Goal: Complete application form

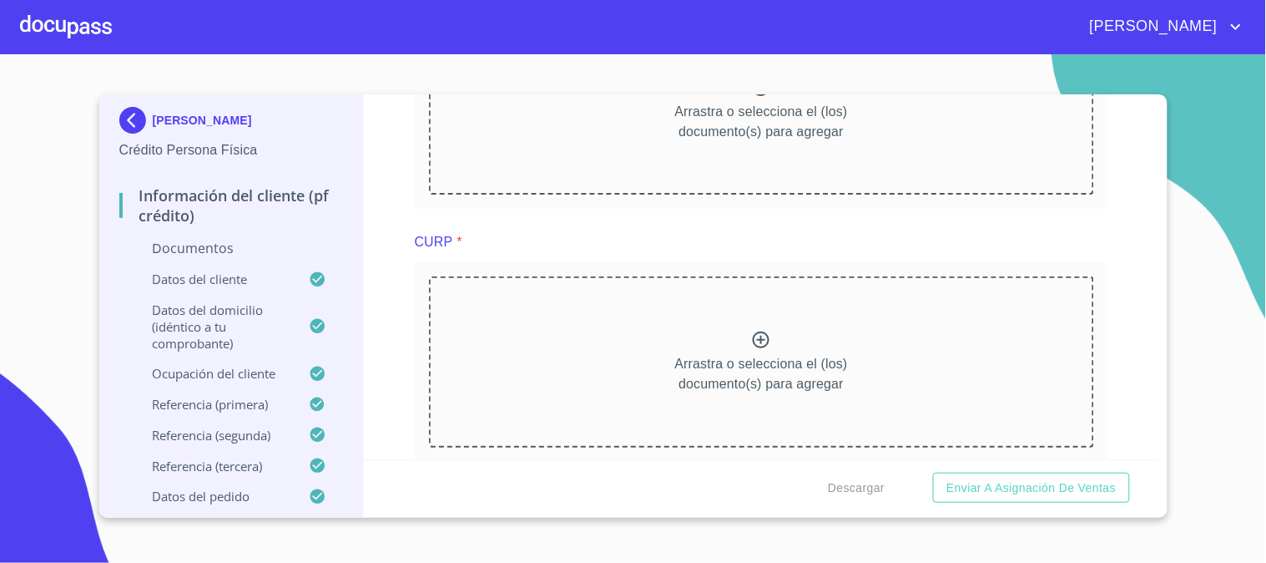
scroll to position [1947, 0]
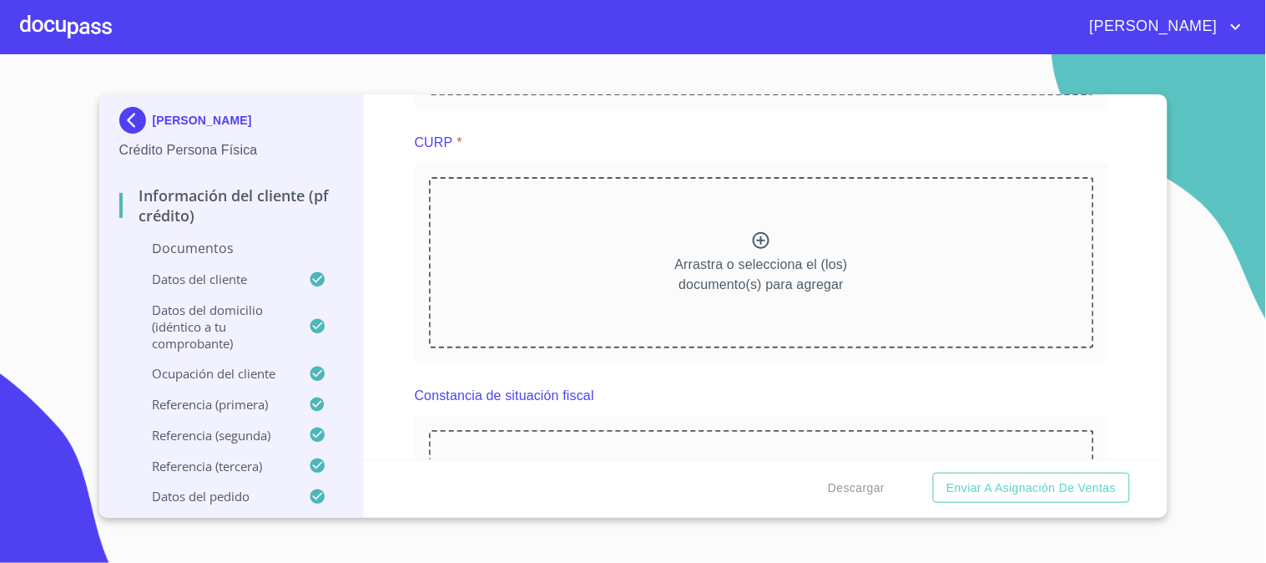
click at [751, 255] on p "Arrastra o selecciona el (los) documento(s) para agregar" at bounding box center [761, 275] width 173 height 40
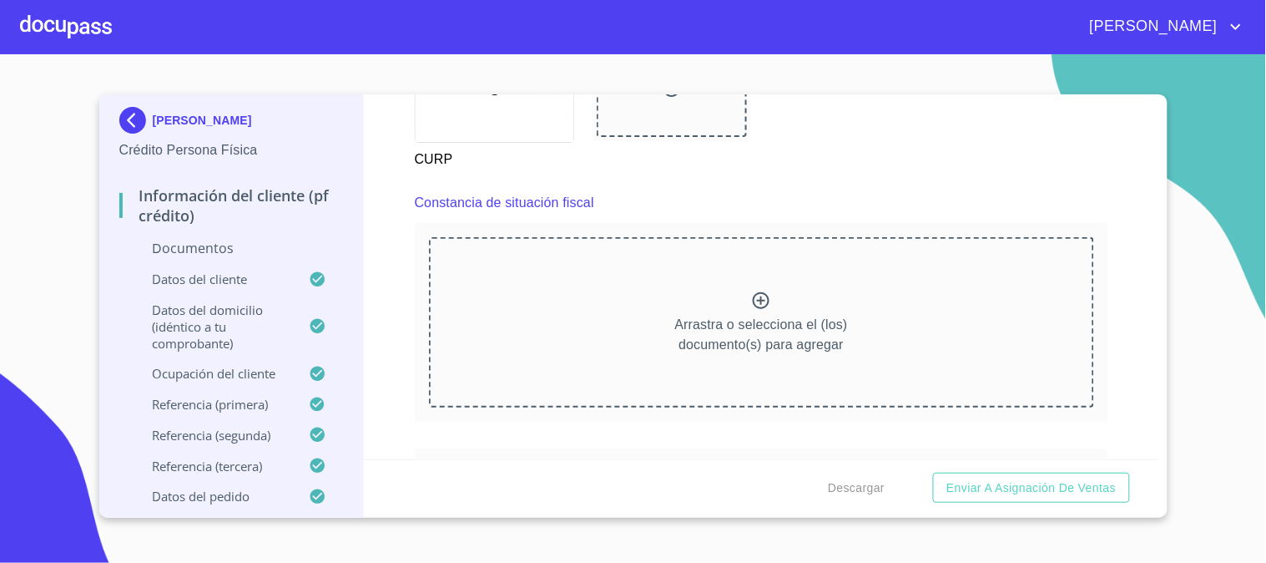
scroll to position [2689, 0]
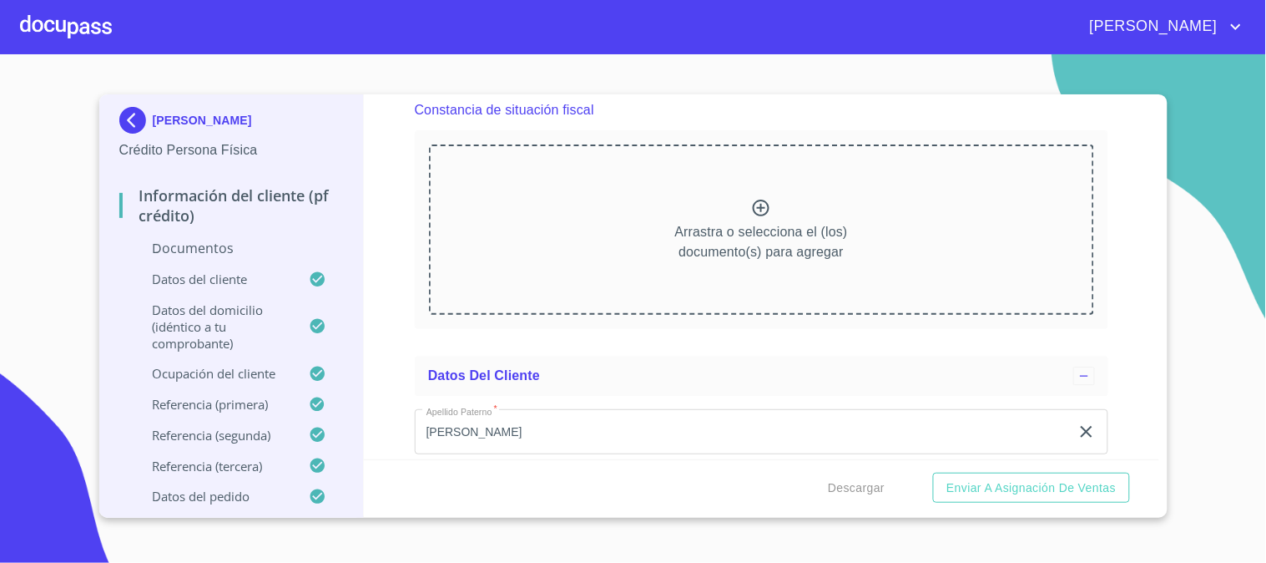
click at [752, 204] on icon at bounding box center [761, 208] width 20 height 20
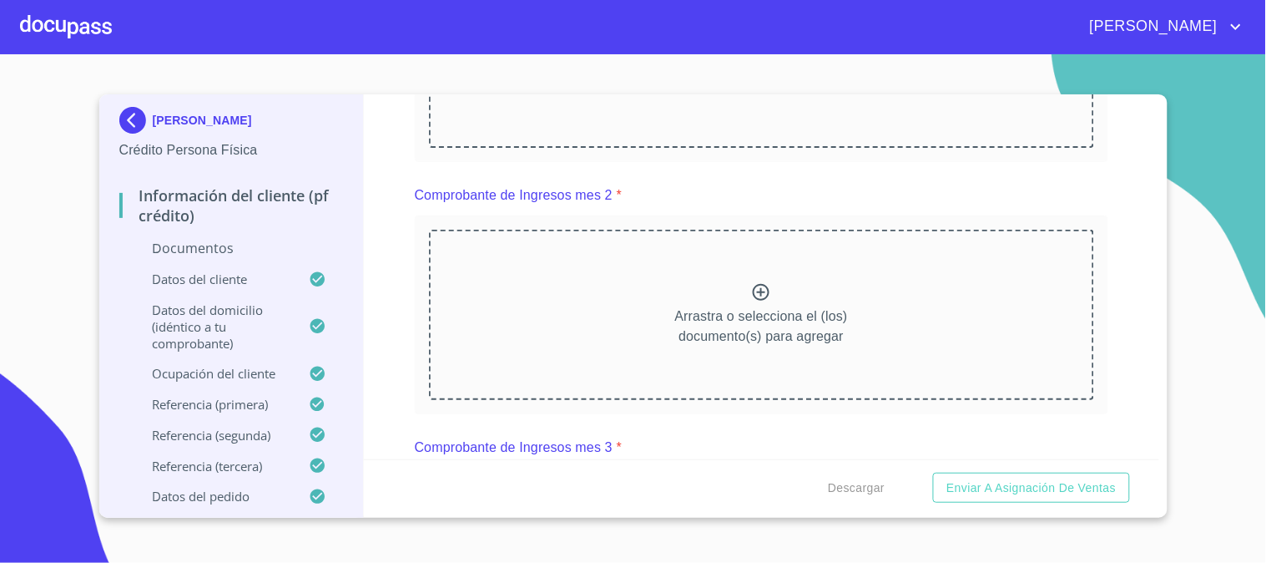
scroll to position [927, 0]
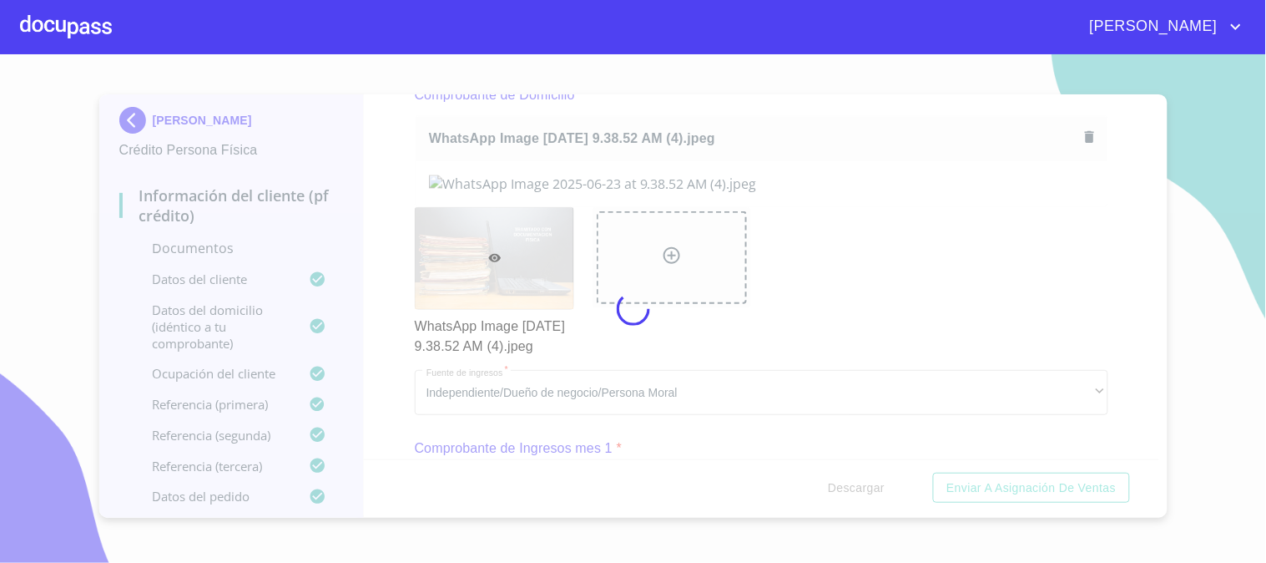
click at [1116, 231] on div at bounding box center [633, 308] width 1266 height 508
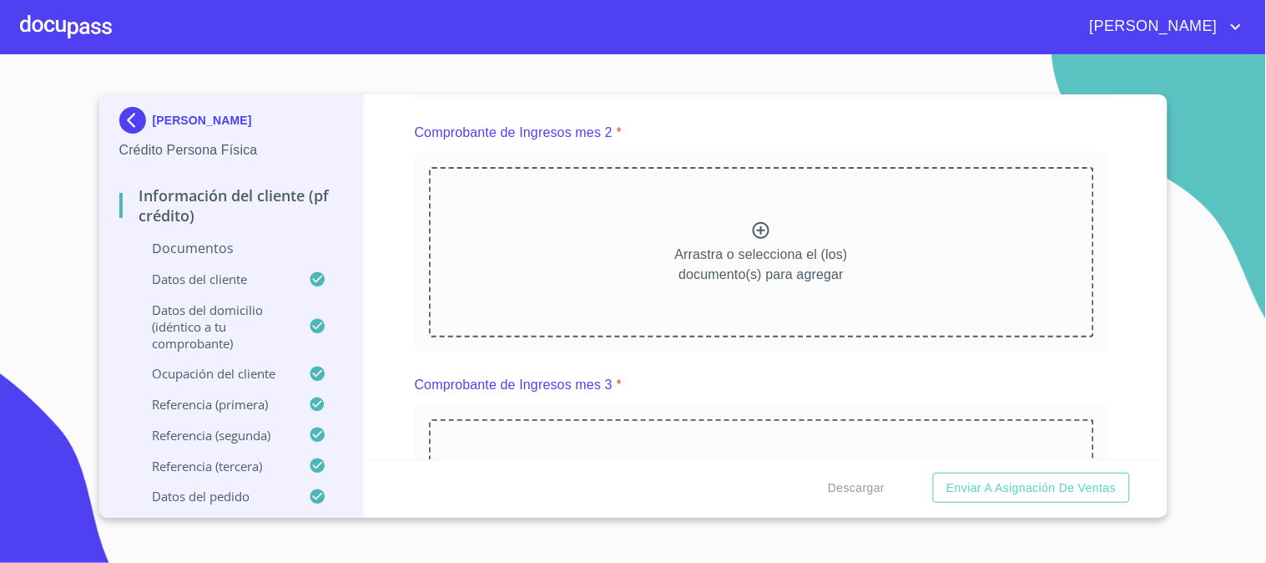
scroll to position [1669, 0]
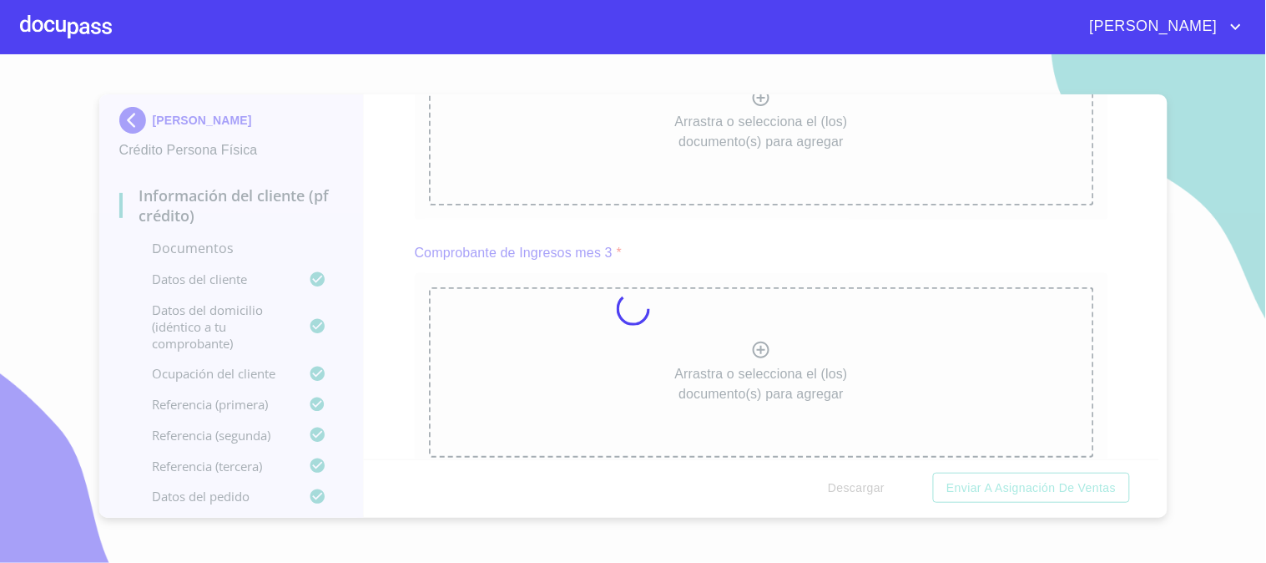
click at [1091, 219] on div at bounding box center [633, 308] width 1266 height 508
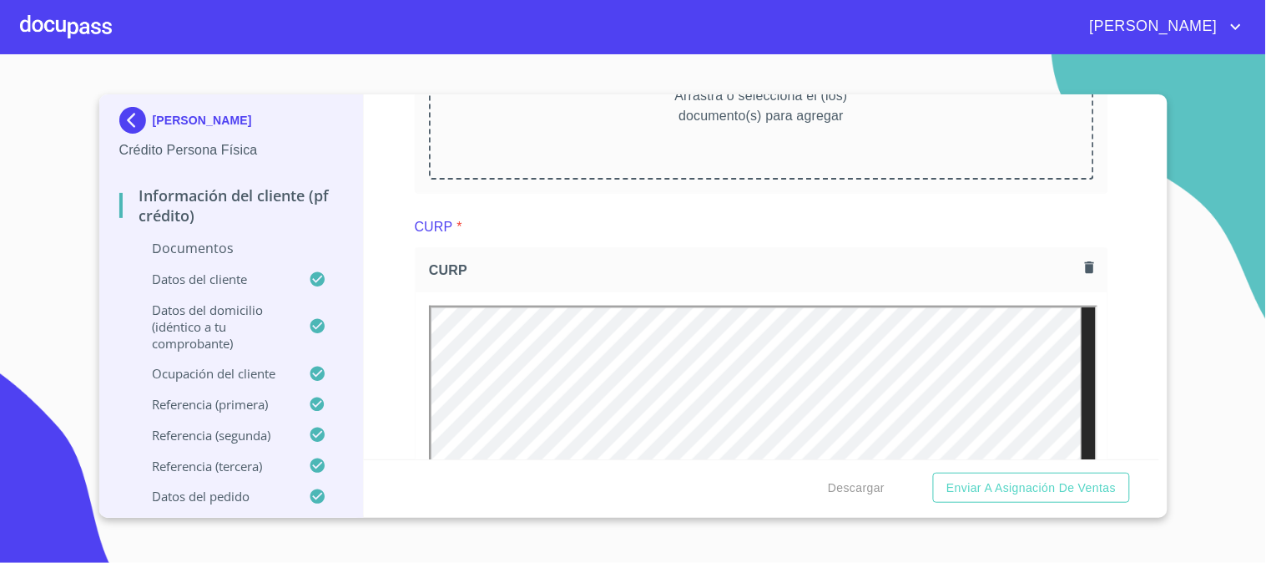
scroll to position [2318, 0]
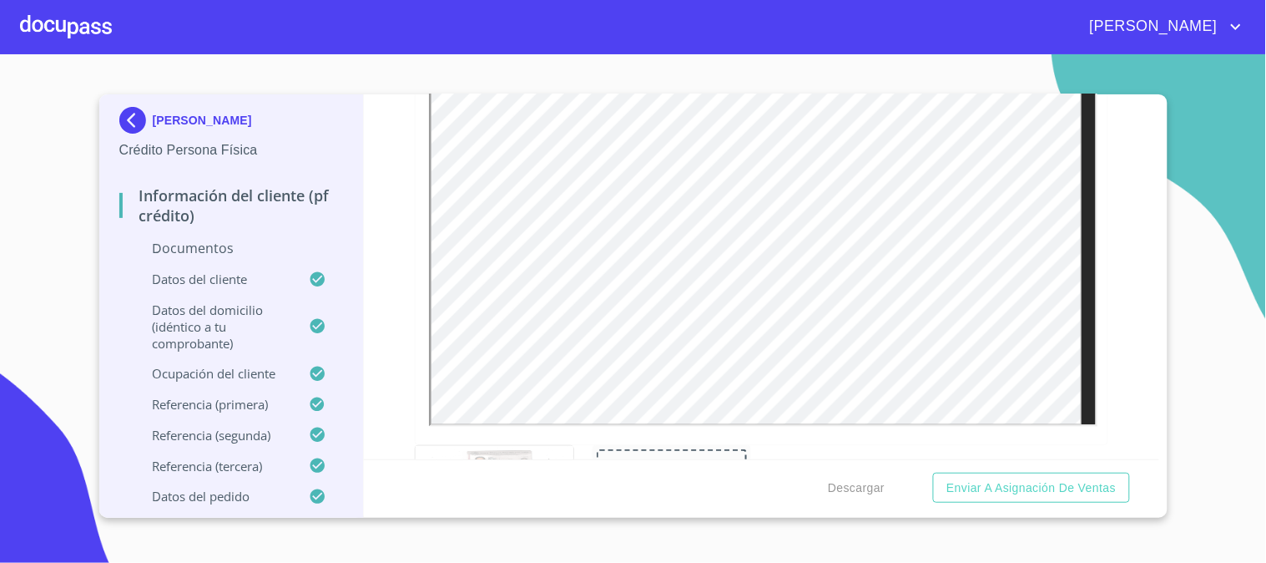
click at [413, 249] on div "Información del cliente (PF crédito) Documentos Documento de identificación   *…" at bounding box center [761, 276] width 795 height 365
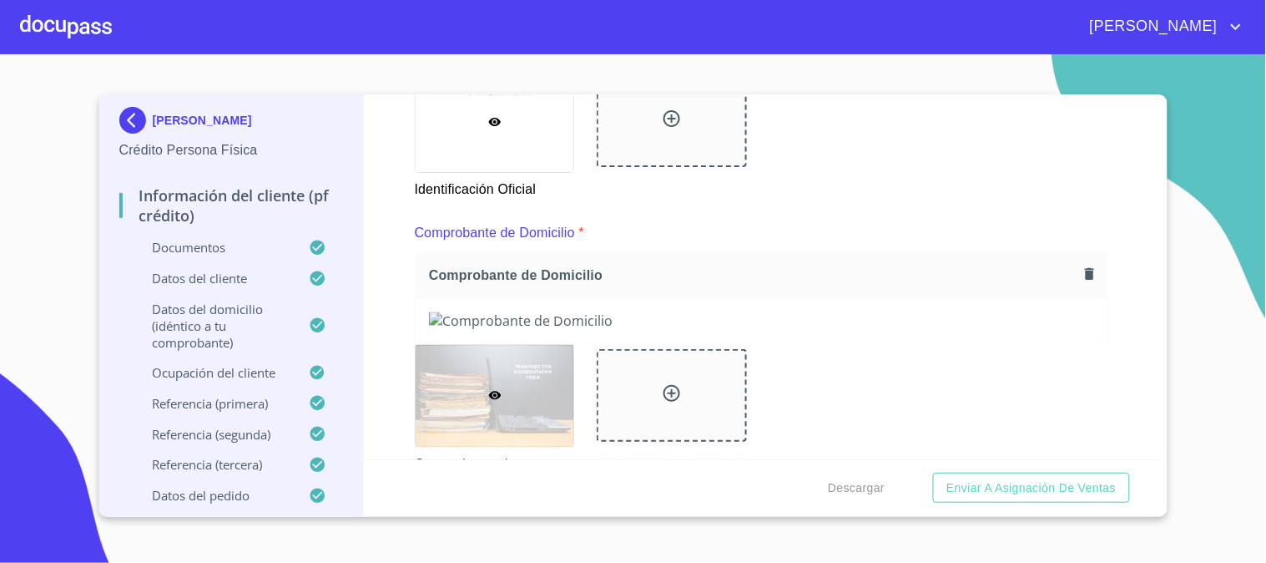
scroll to position [741, 0]
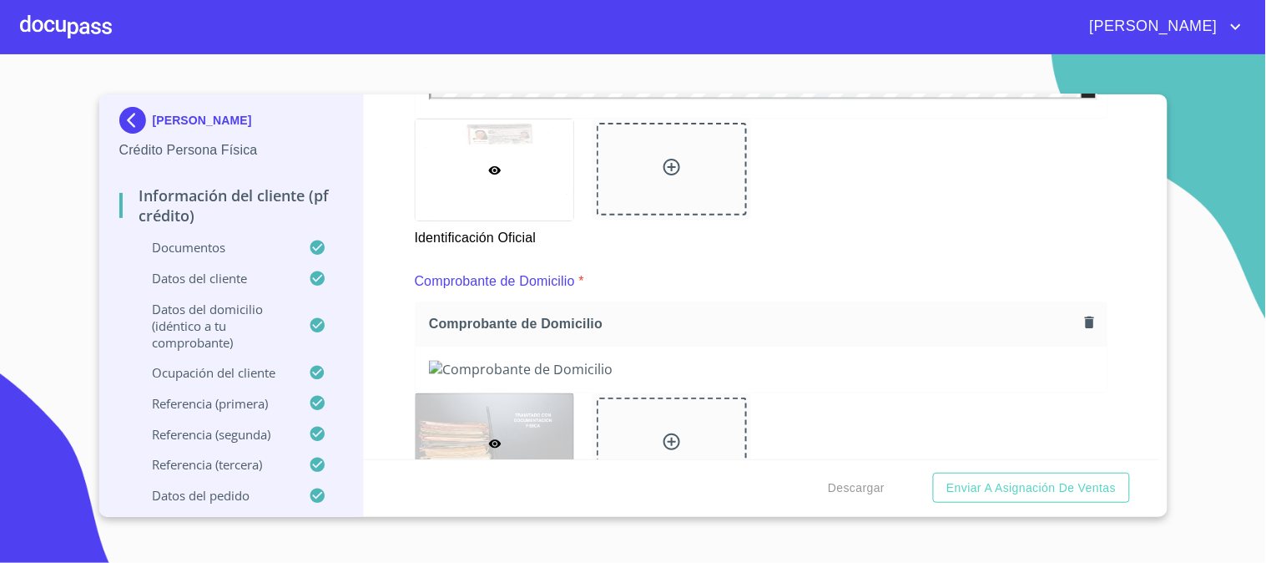
click at [1085, 317] on icon "button" at bounding box center [1089, 322] width 9 height 12
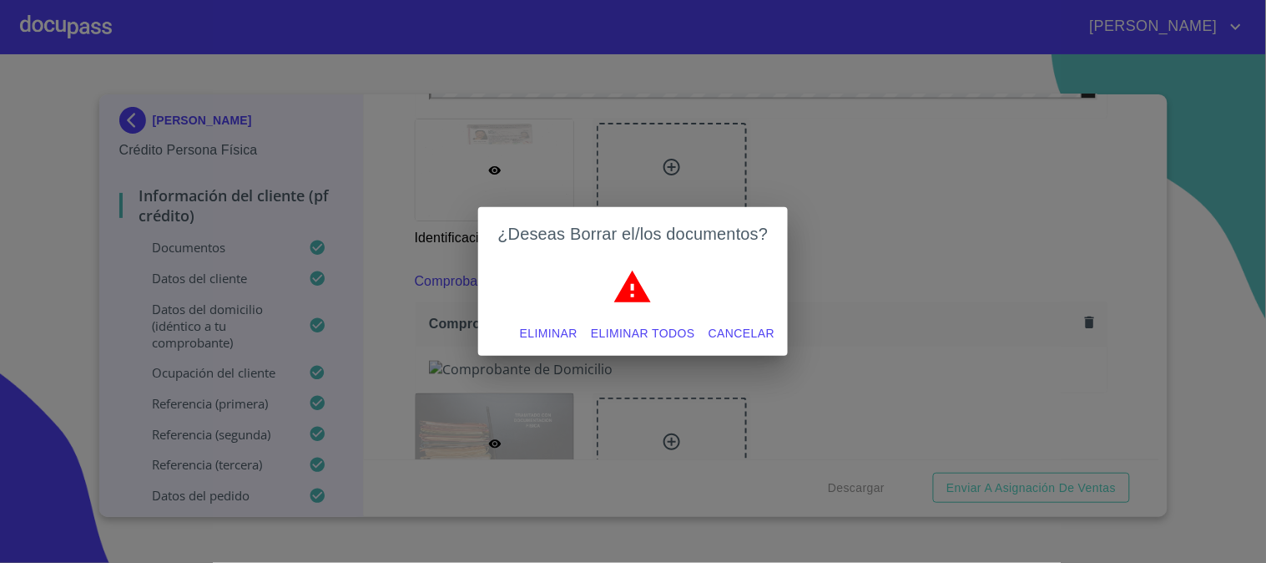
click at [546, 324] on span "Eliminar" at bounding box center [549, 333] width 58 height 21
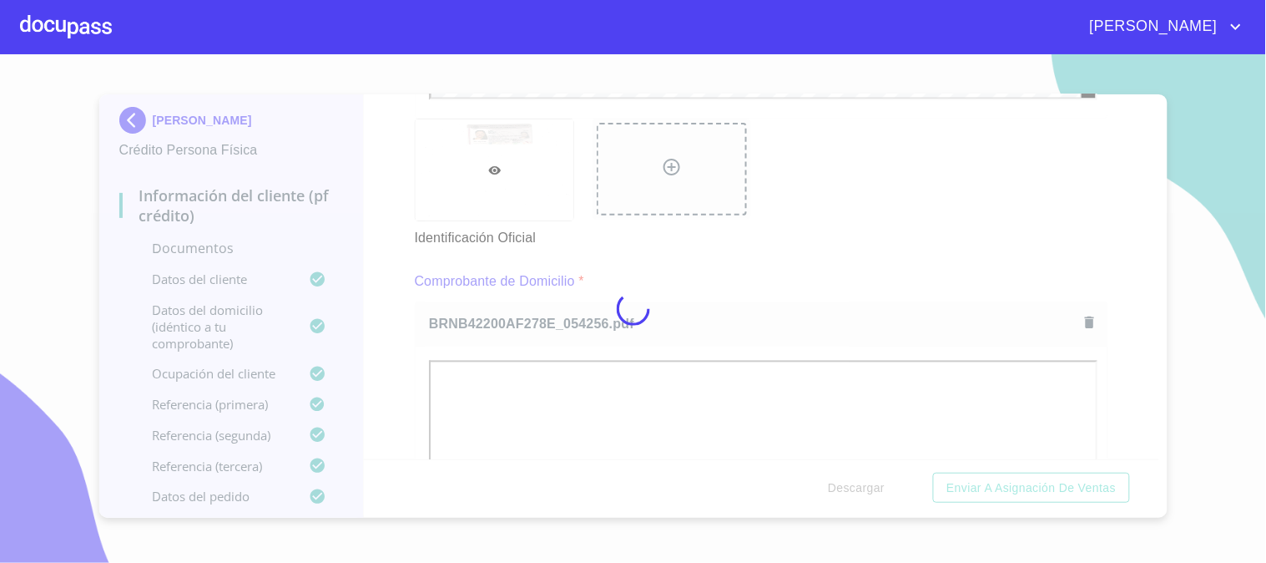
click at [394, 288] on div at bounding box center [633, 308] width 1266 height 508
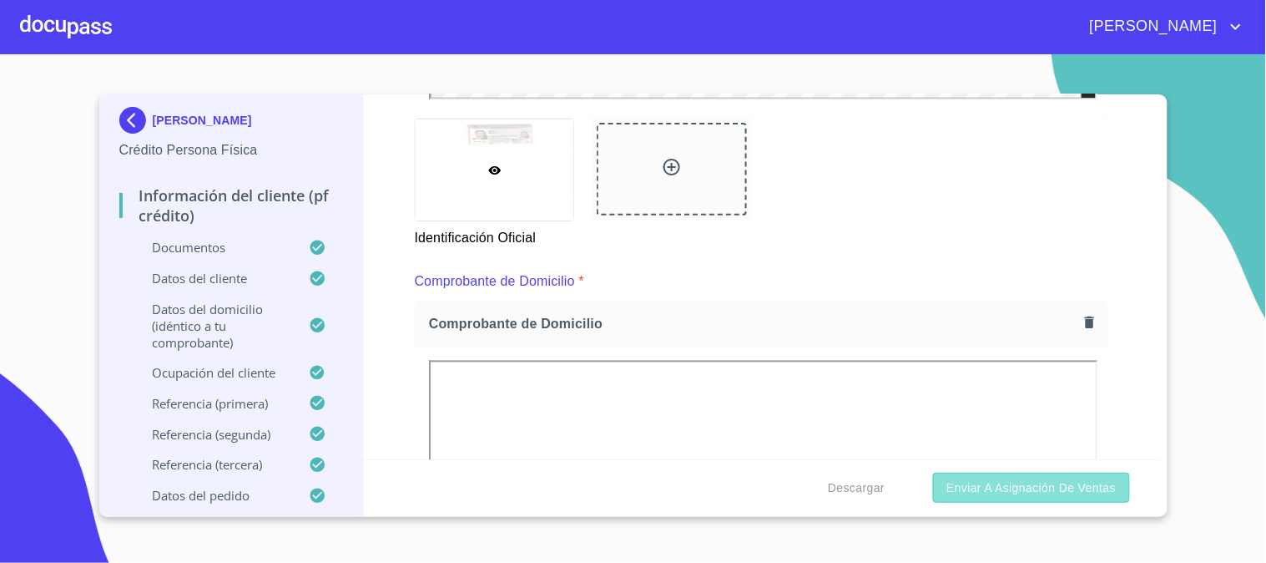
click at [1072, 492] on span "Enviar a Asignación de Ventas" at bounding box center [1031, 487] width 169 height 21
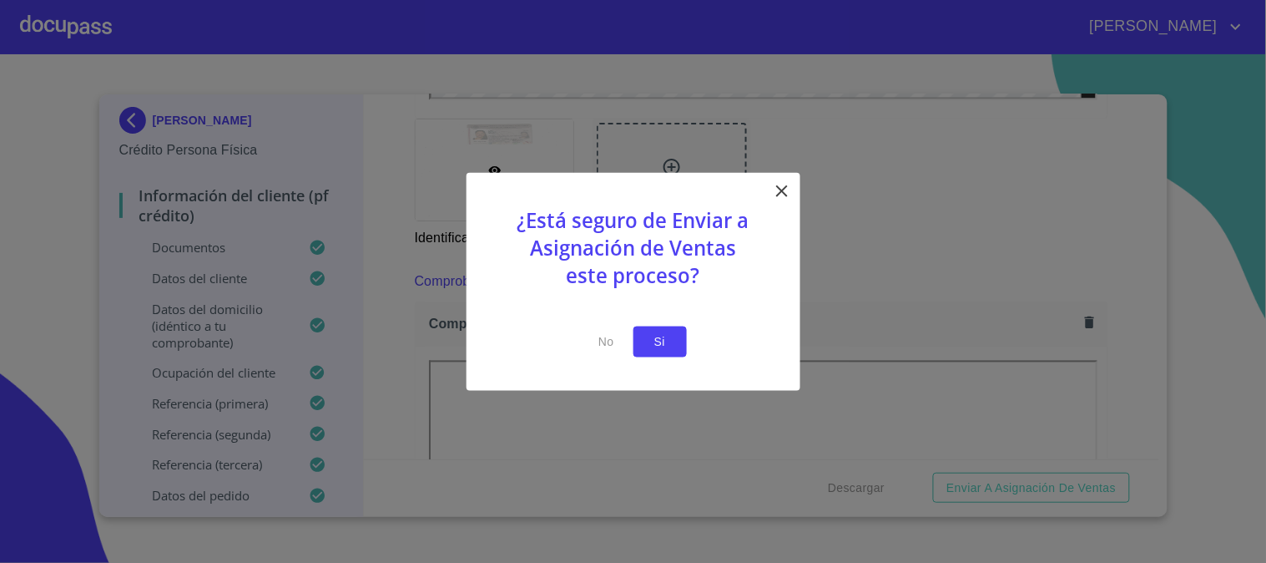
click at [657, 341] on span "Si" at bounding box center [660, 341] width 27 height 21
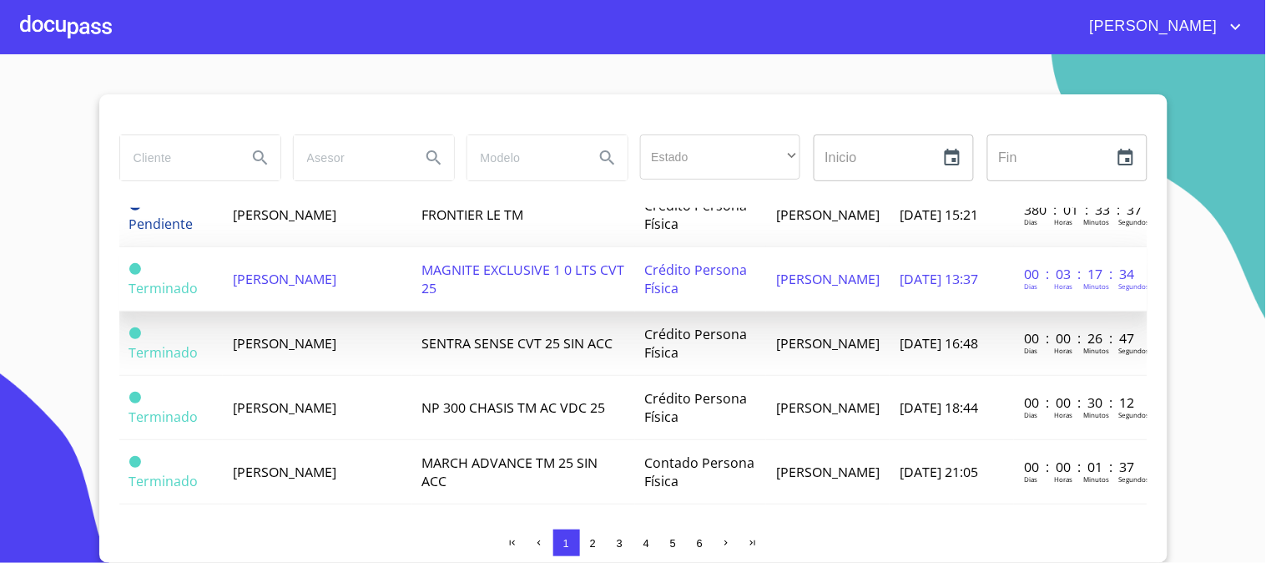
scroll to position [556, 0]
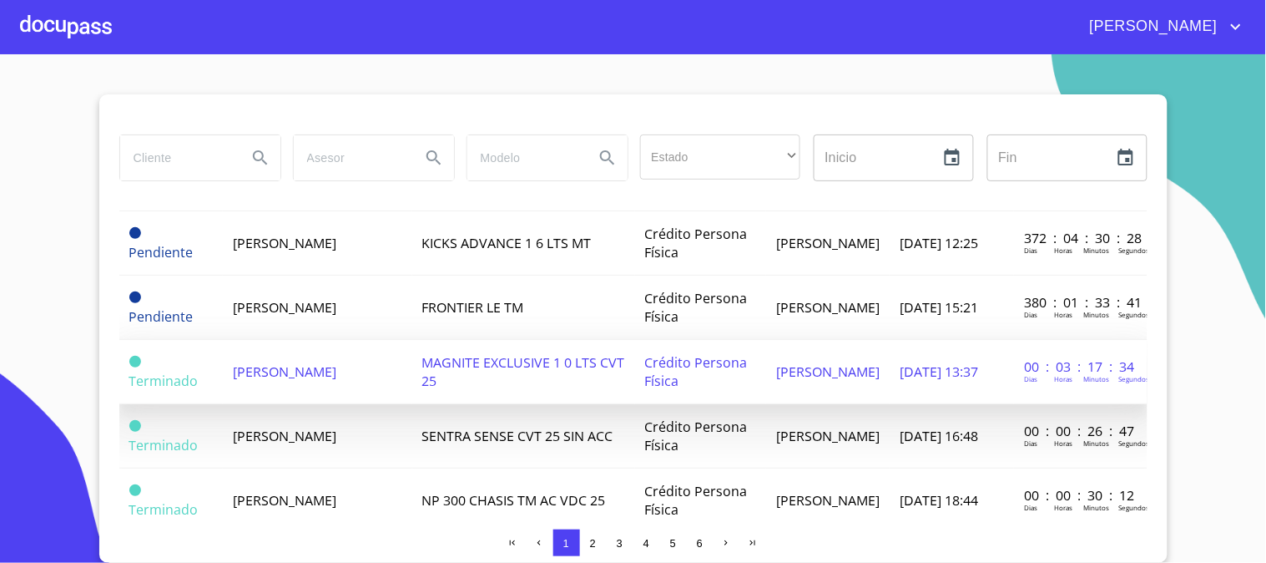
click at [336, 362] on span "[PERSON_NAME]" at bounding box center [285, 371] width 104 height 18
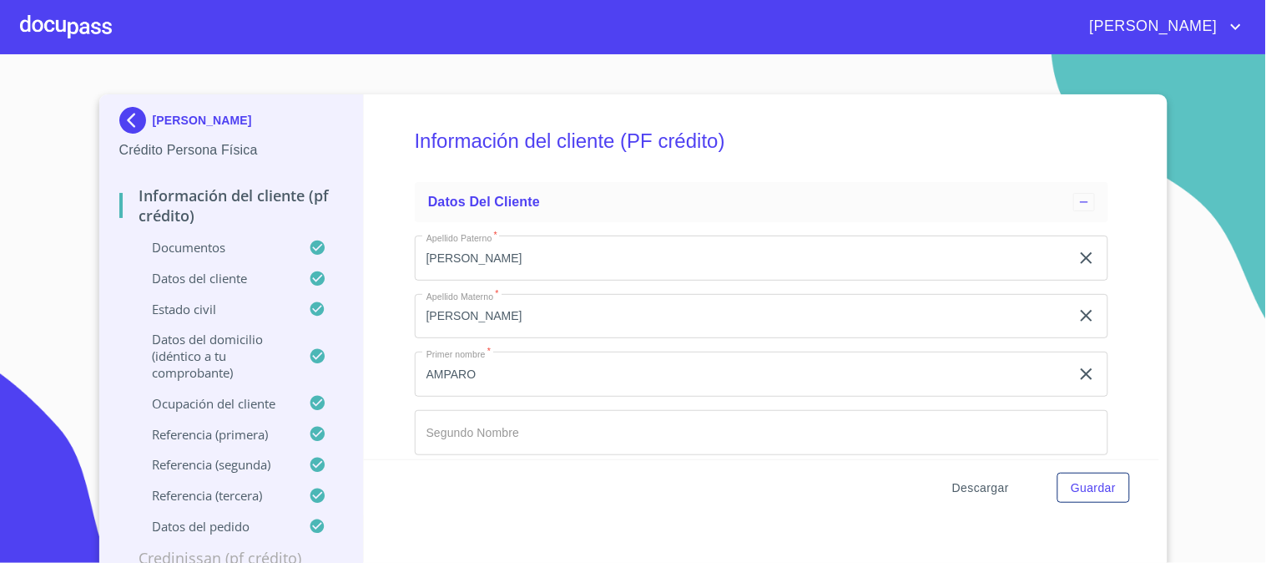
click at [982, 491] on span "Descargar" at bounding box center [980, 487] width 57 height 21
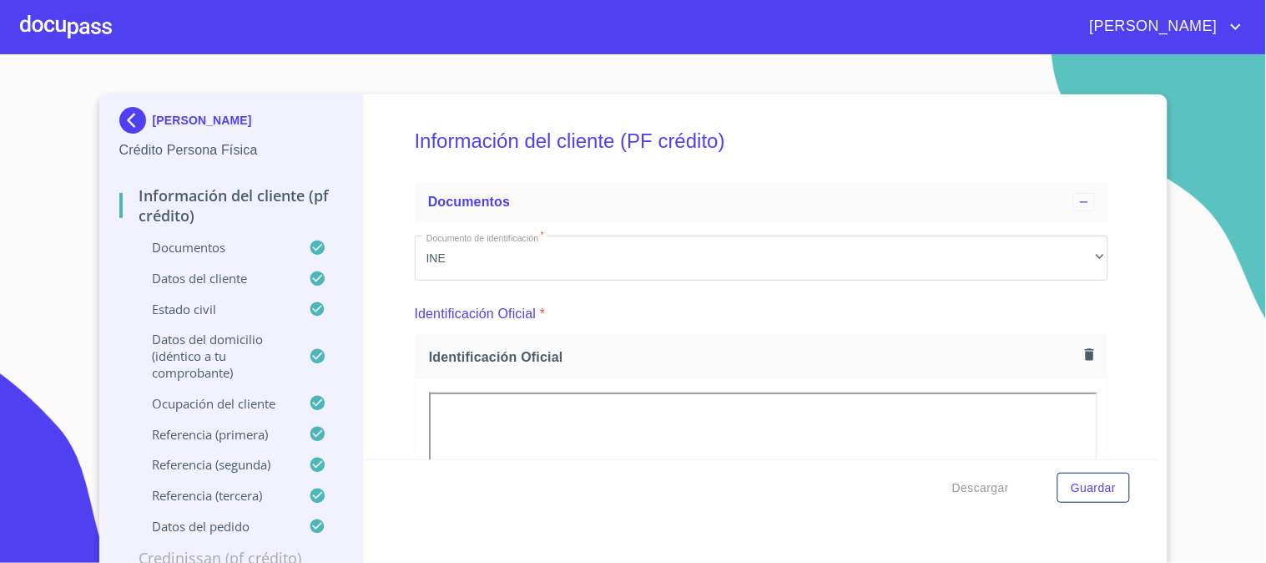
click at [506, 103] on div "Información del cliente (PF crédito) Documentos Documento de identificación   *…" at bounding box center [761, 276] width 795 height 365
